Goal: Information Seeking & Learning: Learn about a topic

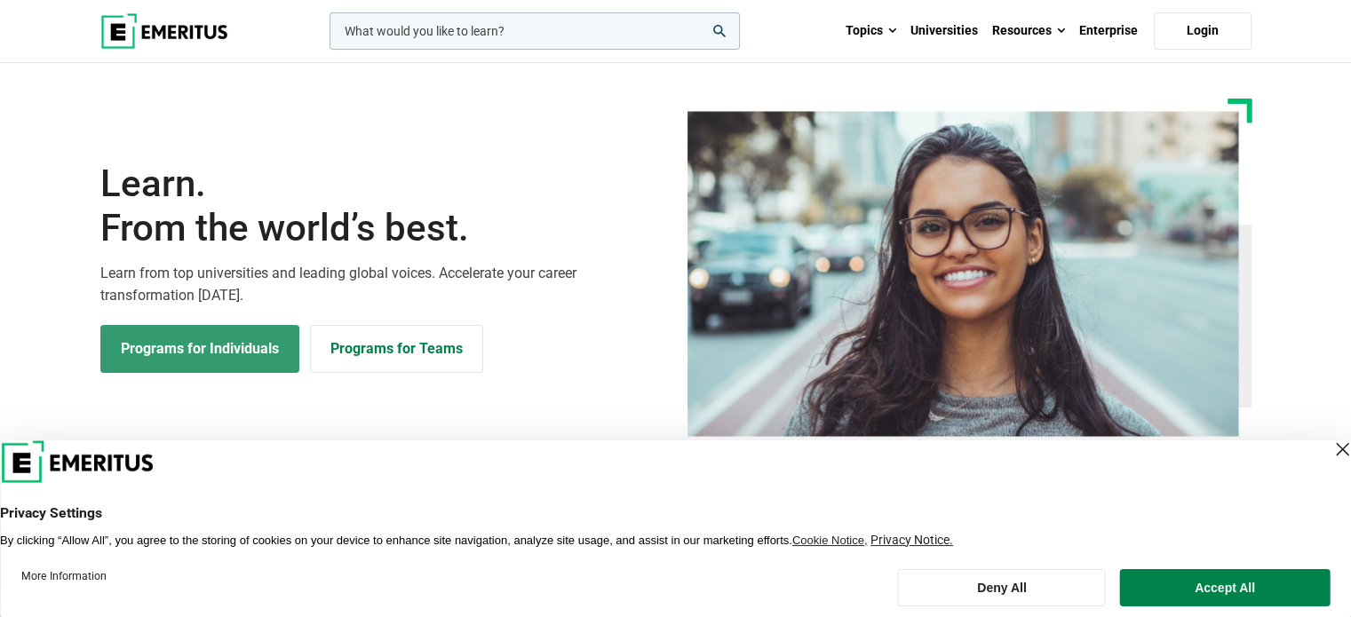
click at [220, 356] on link "Programs for Individuals" at bounding box center [199, 349] width 199 height 48
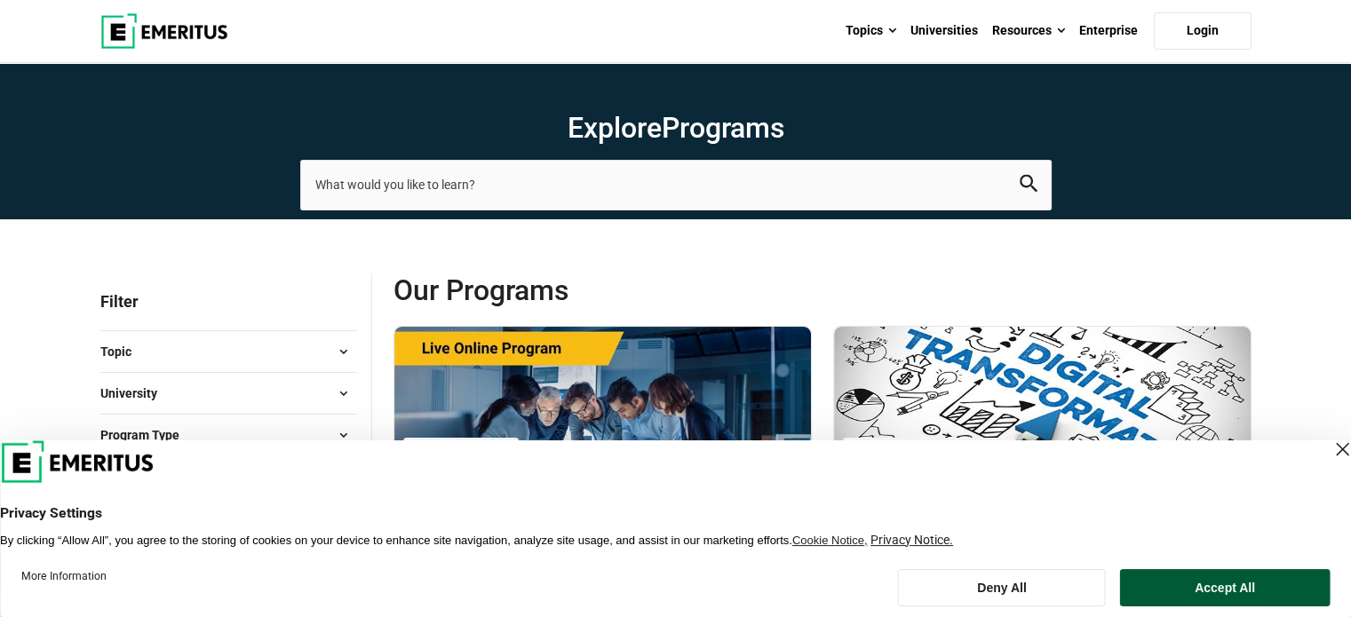
click at [1160, 589] on button "Accept All" at bounding box center [1225, 587] width 210 height 37
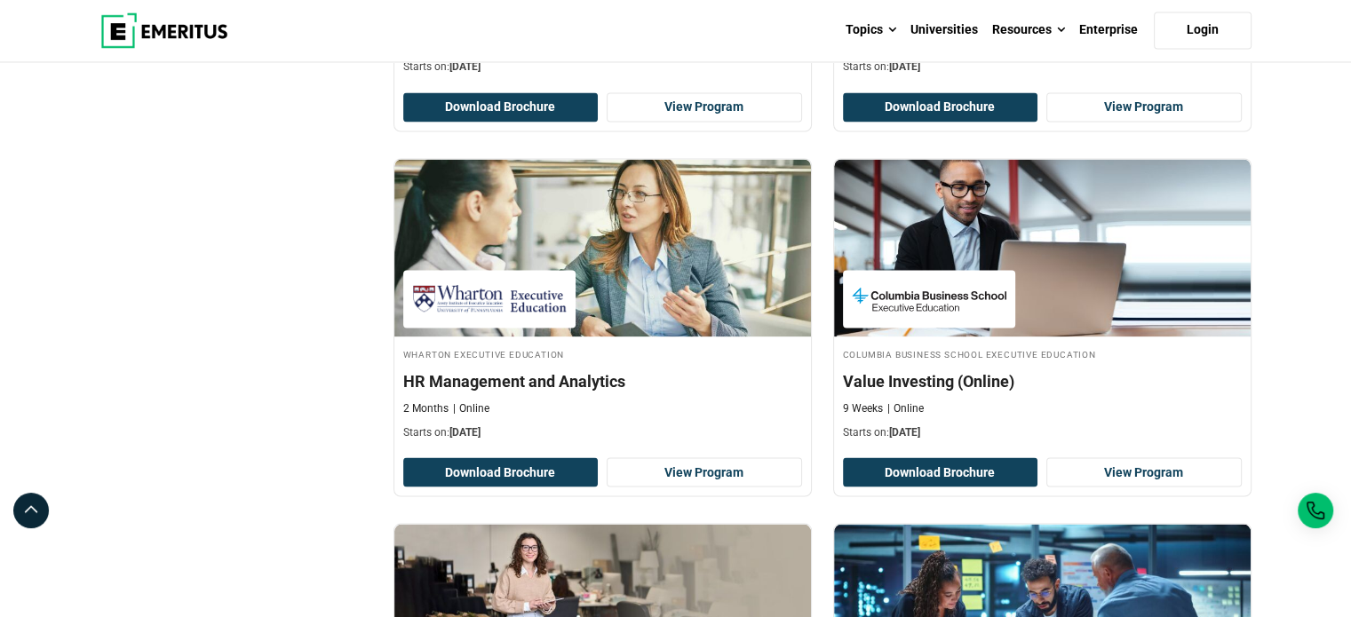
scroll to position [3109, 0]
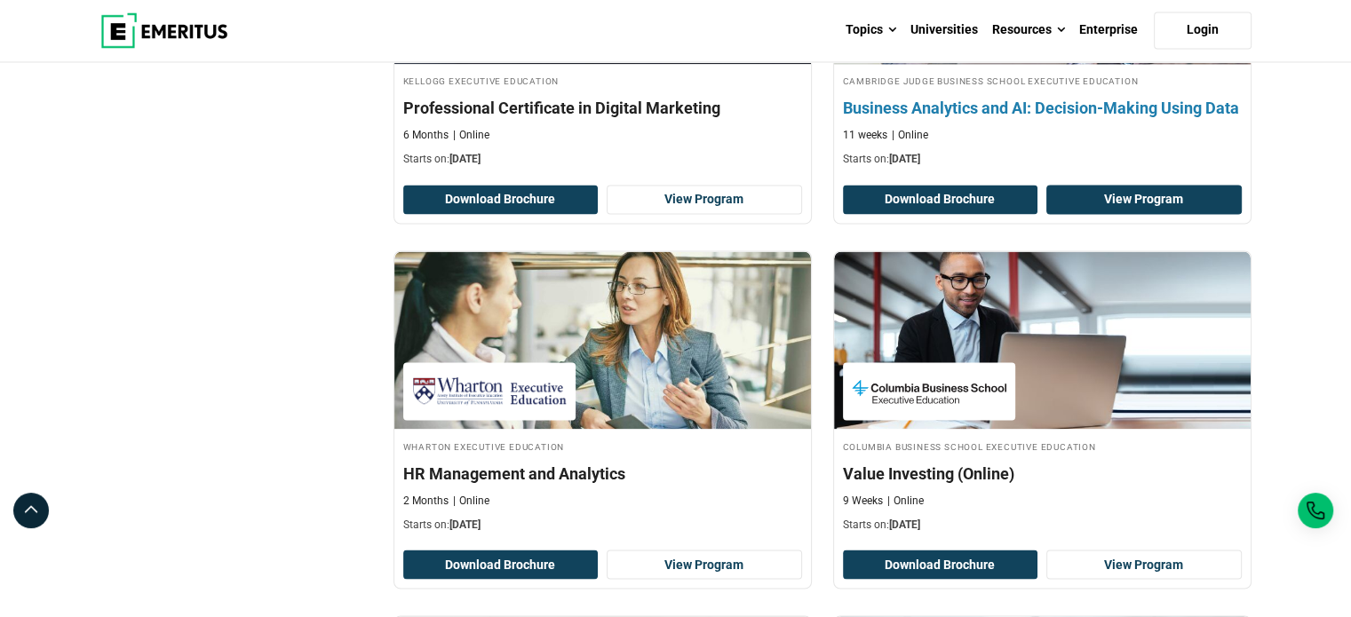
click at [1095, 208] on link "View Program" at bounding box center [1143, 200] width 195 height 30
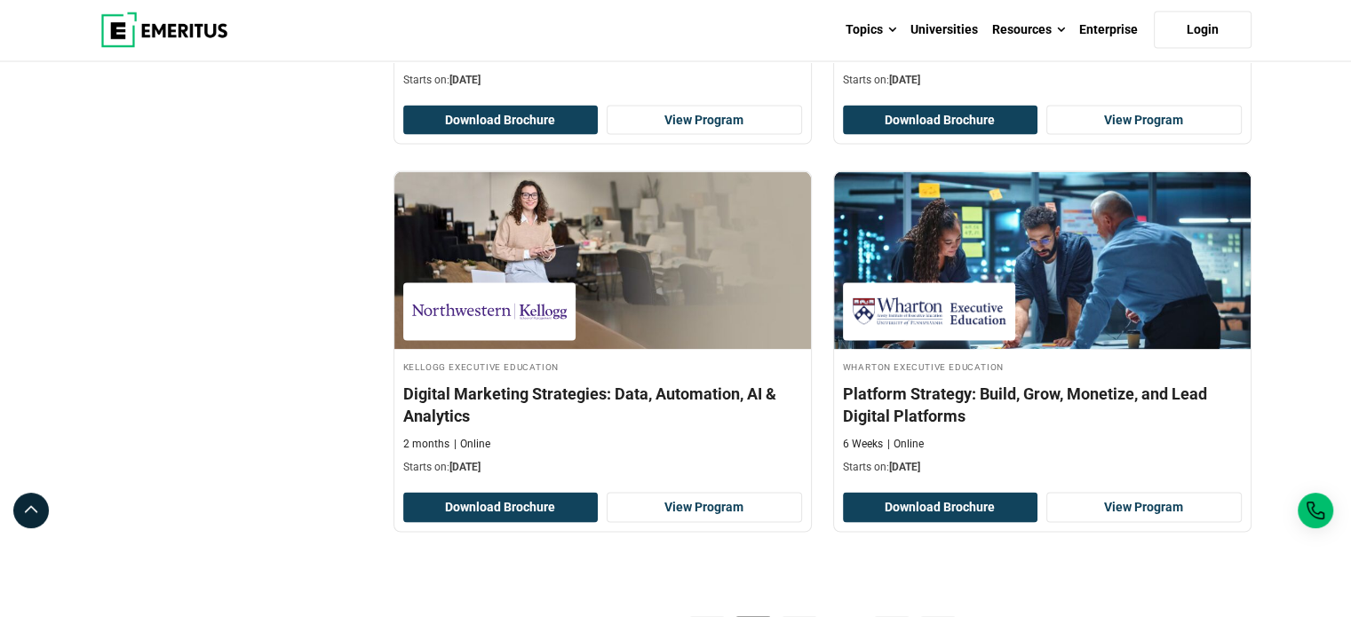
scroll to position [4086, 0]
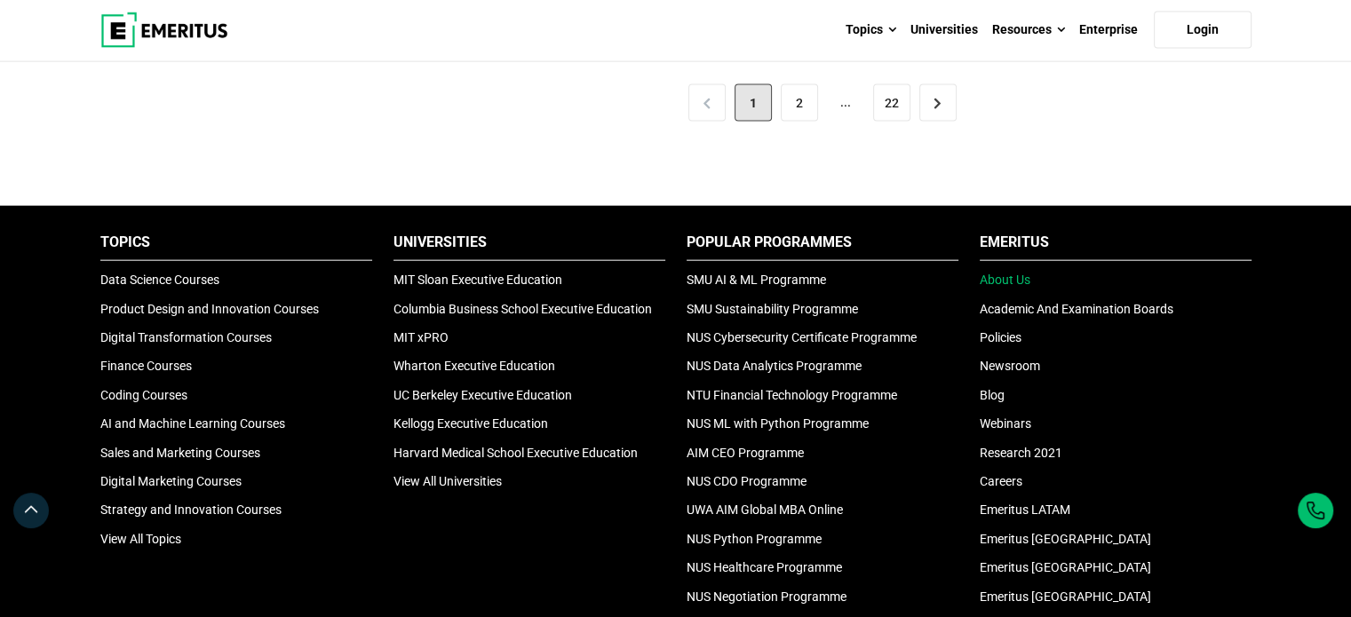
click at [995, 273] on link "About Us" at bounding box center [1005, 280] width 51 height 14
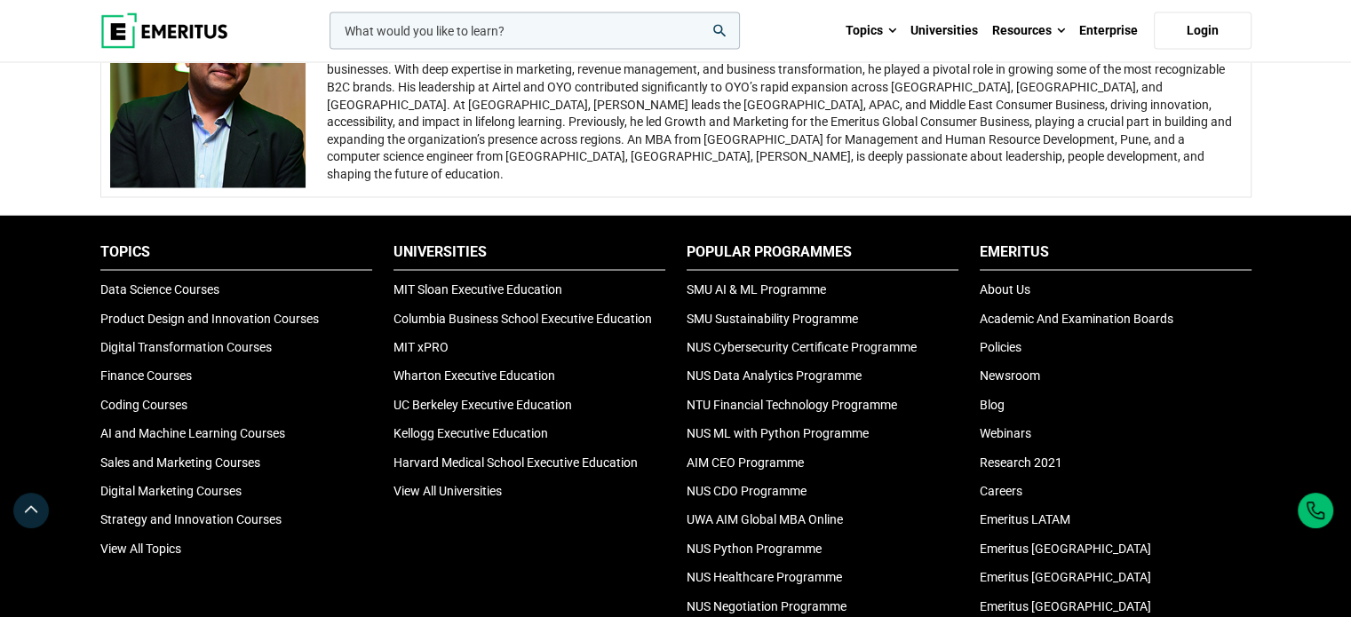
scroll to position [3553, 0]
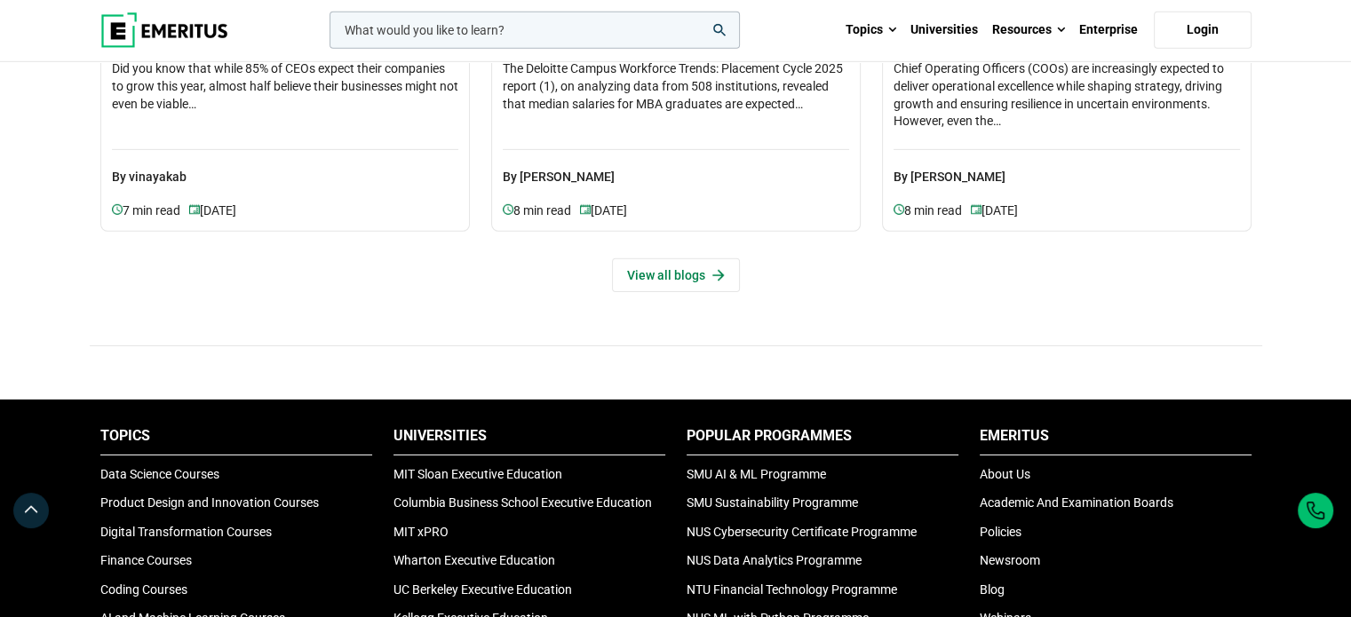
scroll to position [5774, 0]
